Goal: Transaction & Acquisition: Purchase product/service

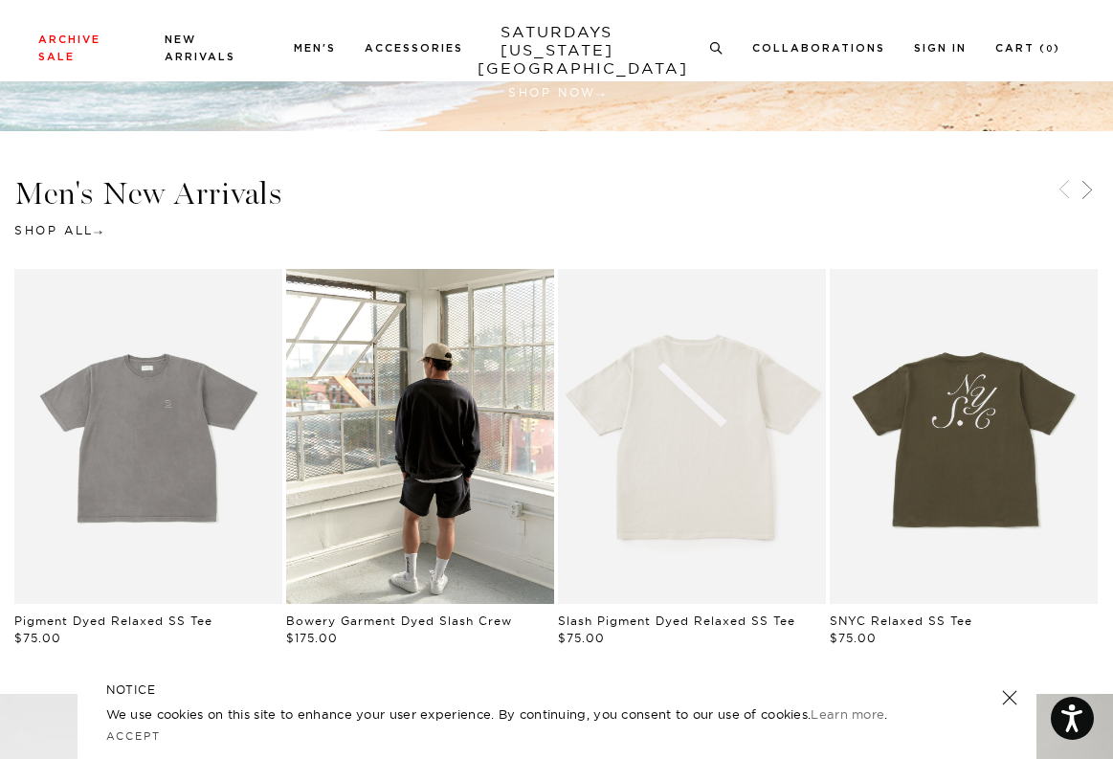
scroll to position [557, 0]
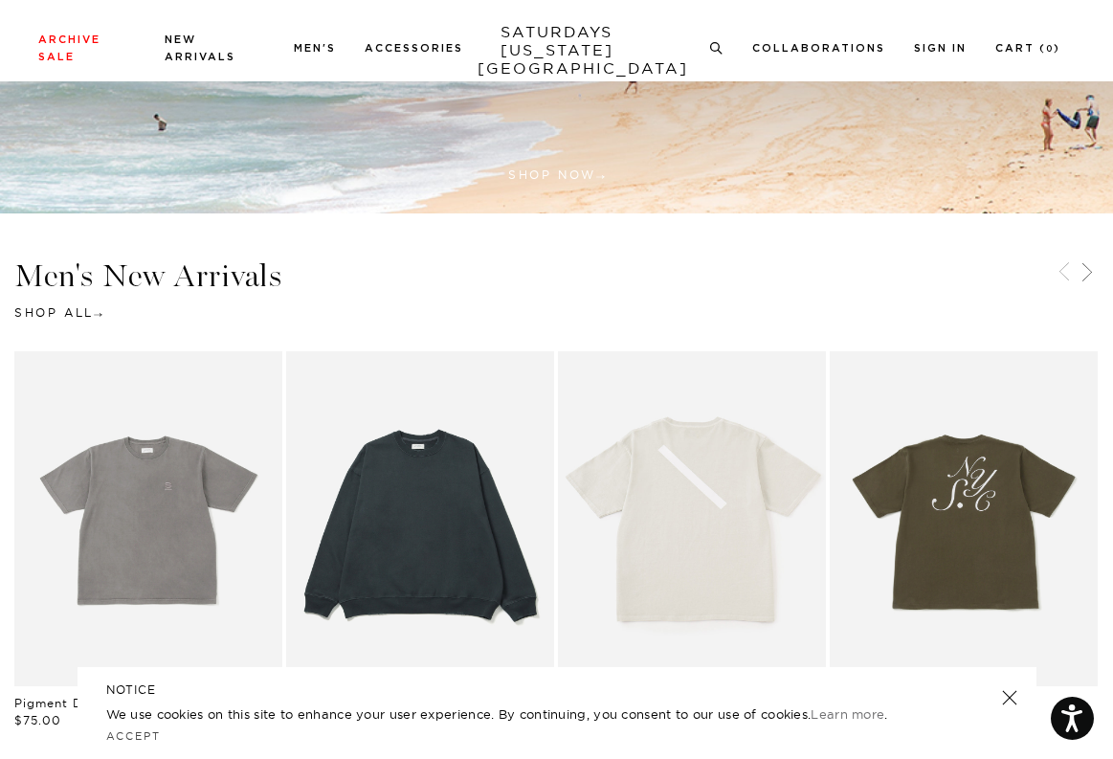
click at [491, 419] on link "Black | Bowery Garment Dyed Slash Crew | Saturdays NYC" at bounding box center [420, 518] width 268 height 335
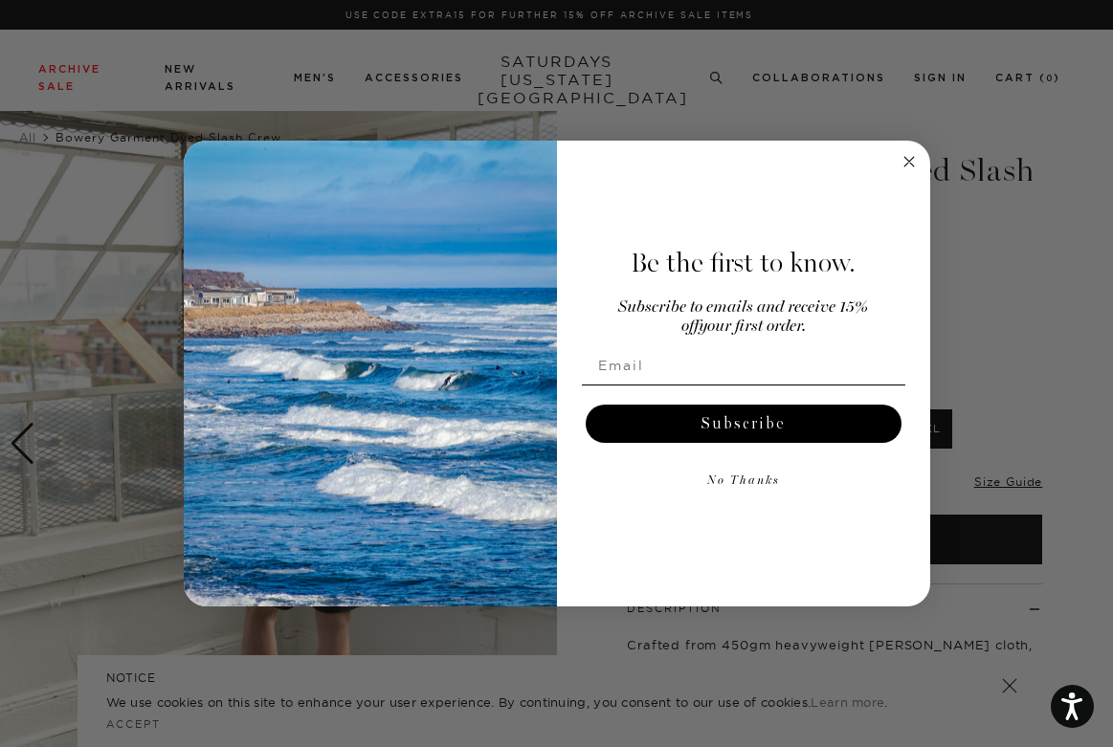
click at [902, 169] on circle "Close dialog" at bounding box center [908, 161] width 22 height 22
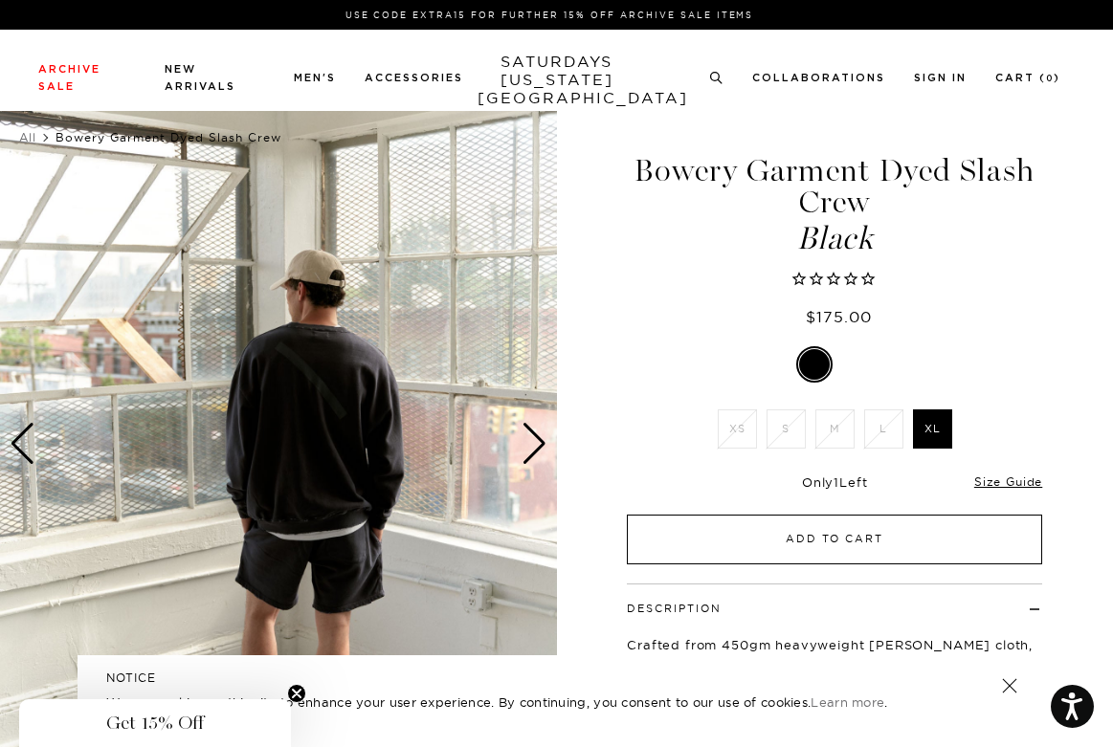
click at [827, 563] on button "Add to Cart" at bounding box center [834, 540] width 415 height 50
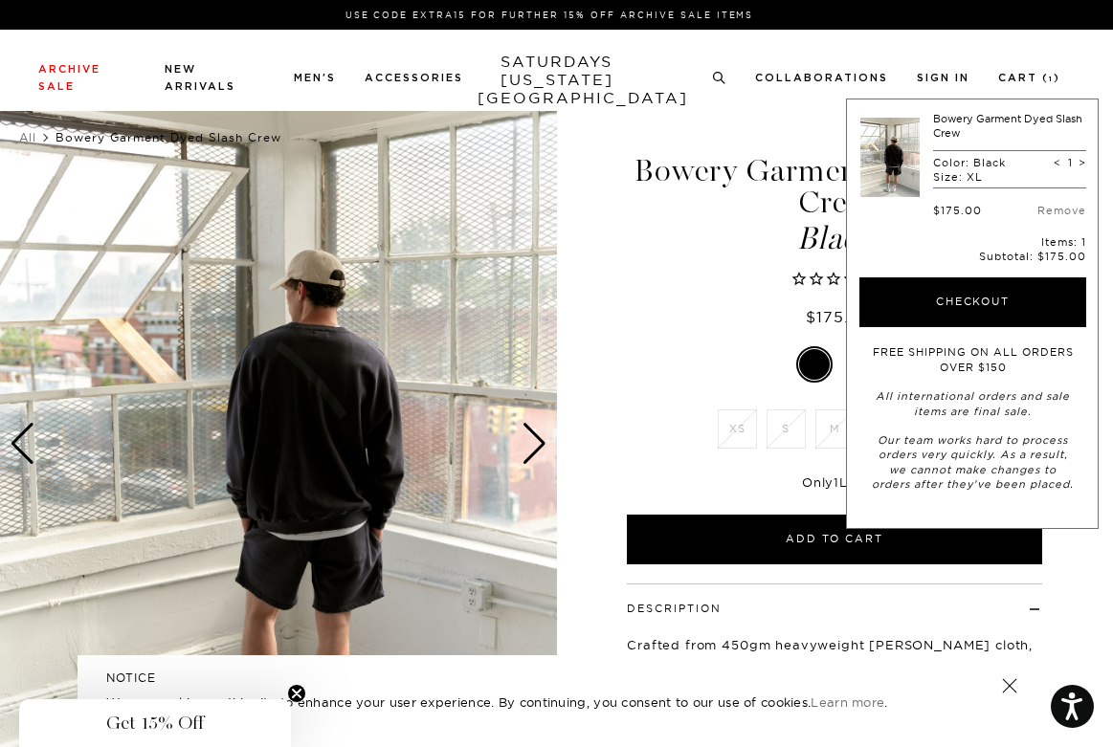
click at [740, 398] on div "Black XS S M L XL SELECT A SIZE XS S M L XL ▾ XS S M L" at bounding box center [834, 455] width 478 height 218
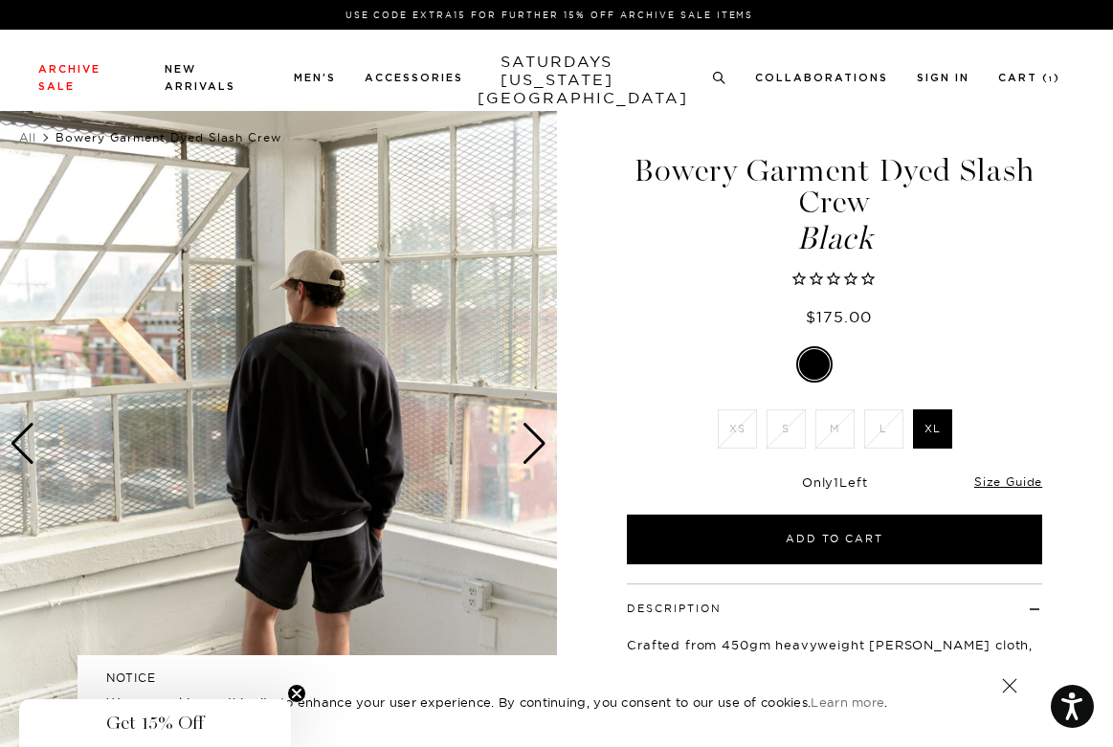
click at [529, 444] on div "Next slide" at bounding box center [534, 444] width 26 height 42
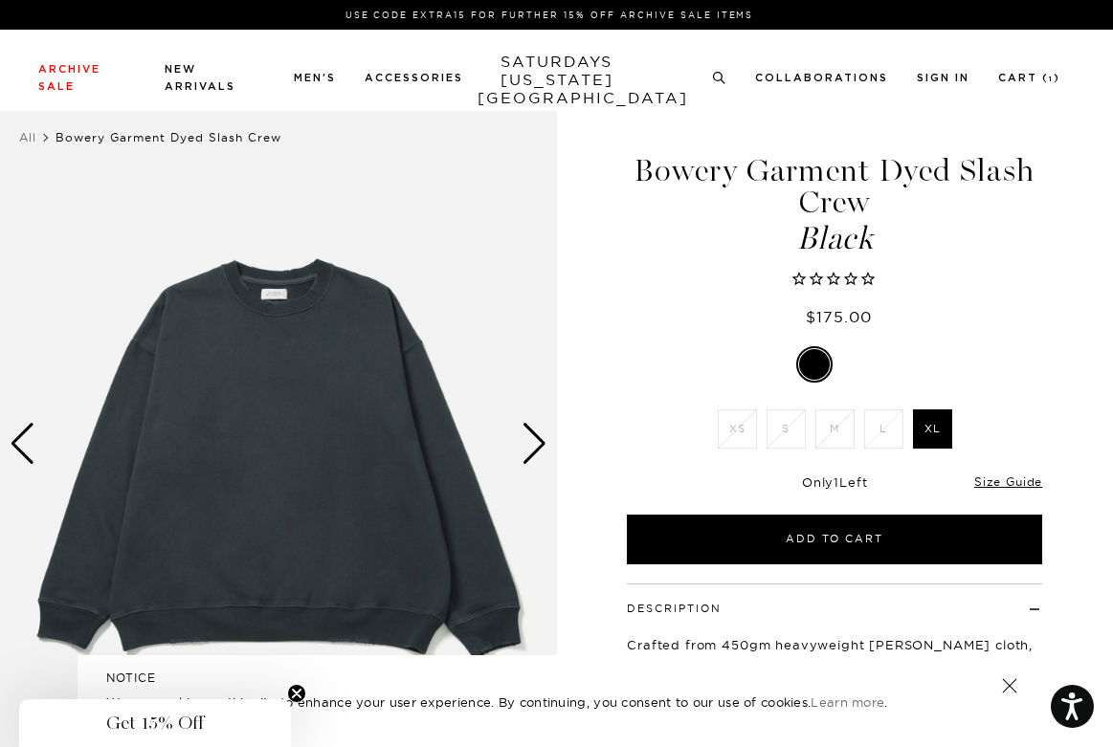
click at [529, 444] on div "Next slide" at bounding box center [534, 444] width 26 height 42
